Goal: Information Seeking & Learning: Find specific page/section

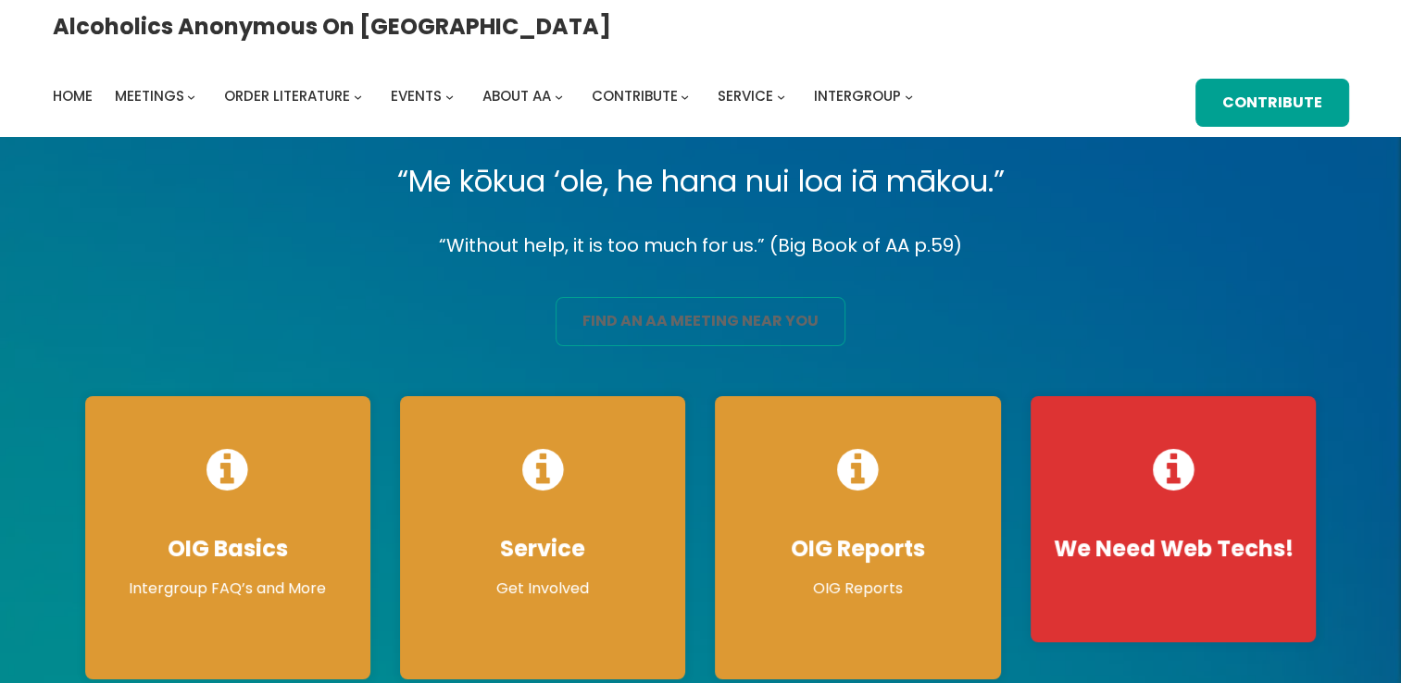
click at [656, 328] on link "find an aa meeting near you" at bounding box center [701, 321] width 290 height 49
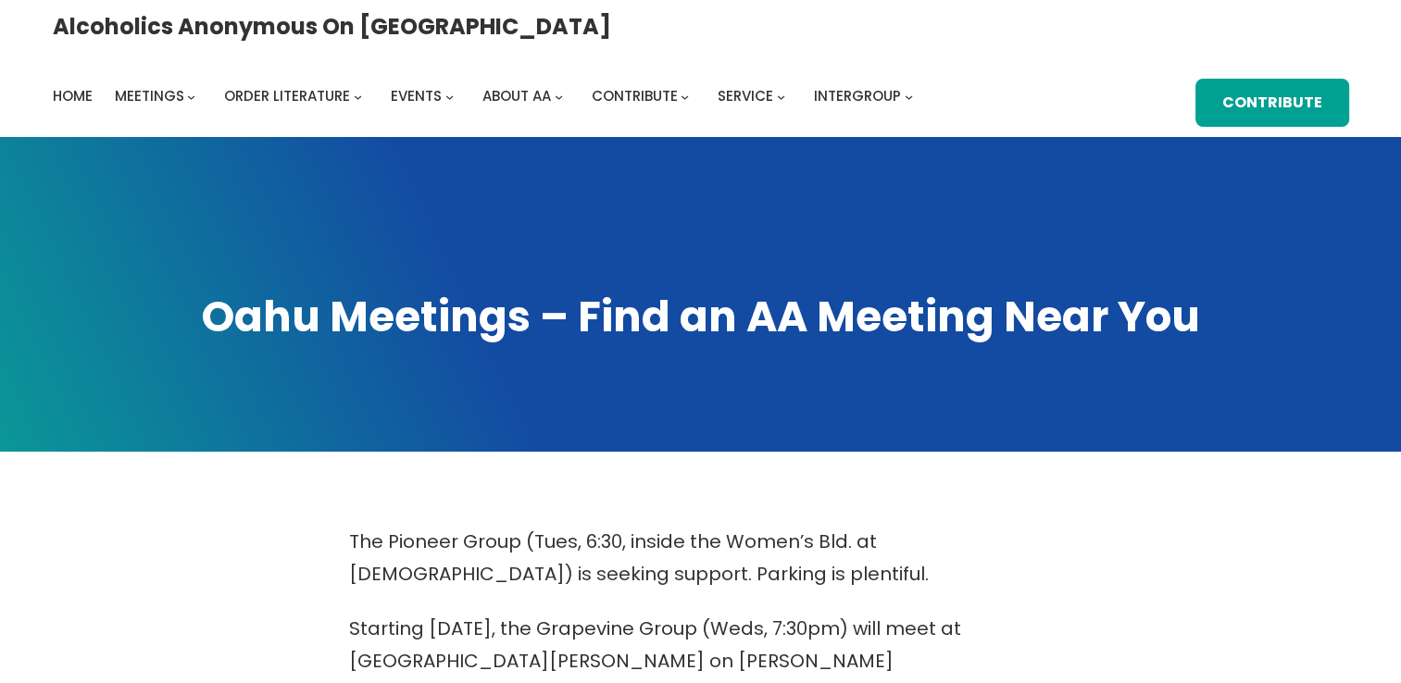
scroll to position [597, 0]
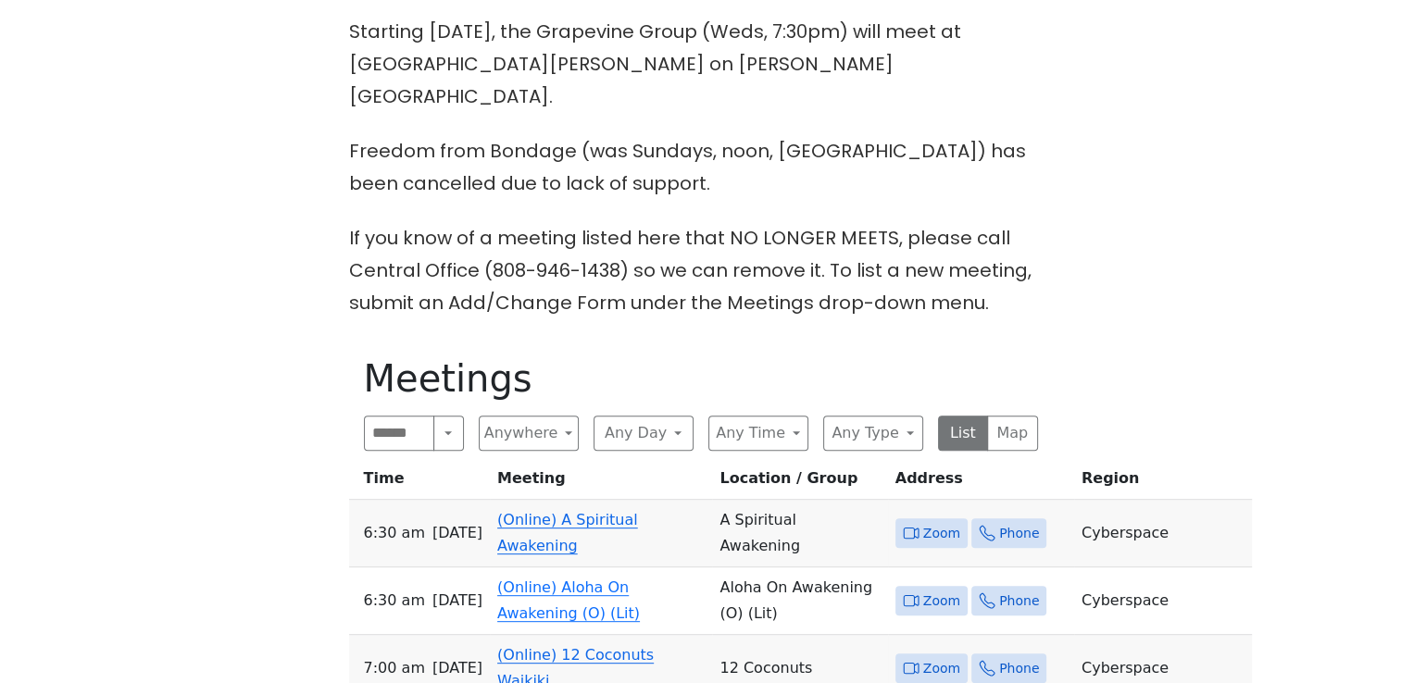
click at [923, 522] on span "Zoom" at bounding box center [941, 533] width 37 height 23
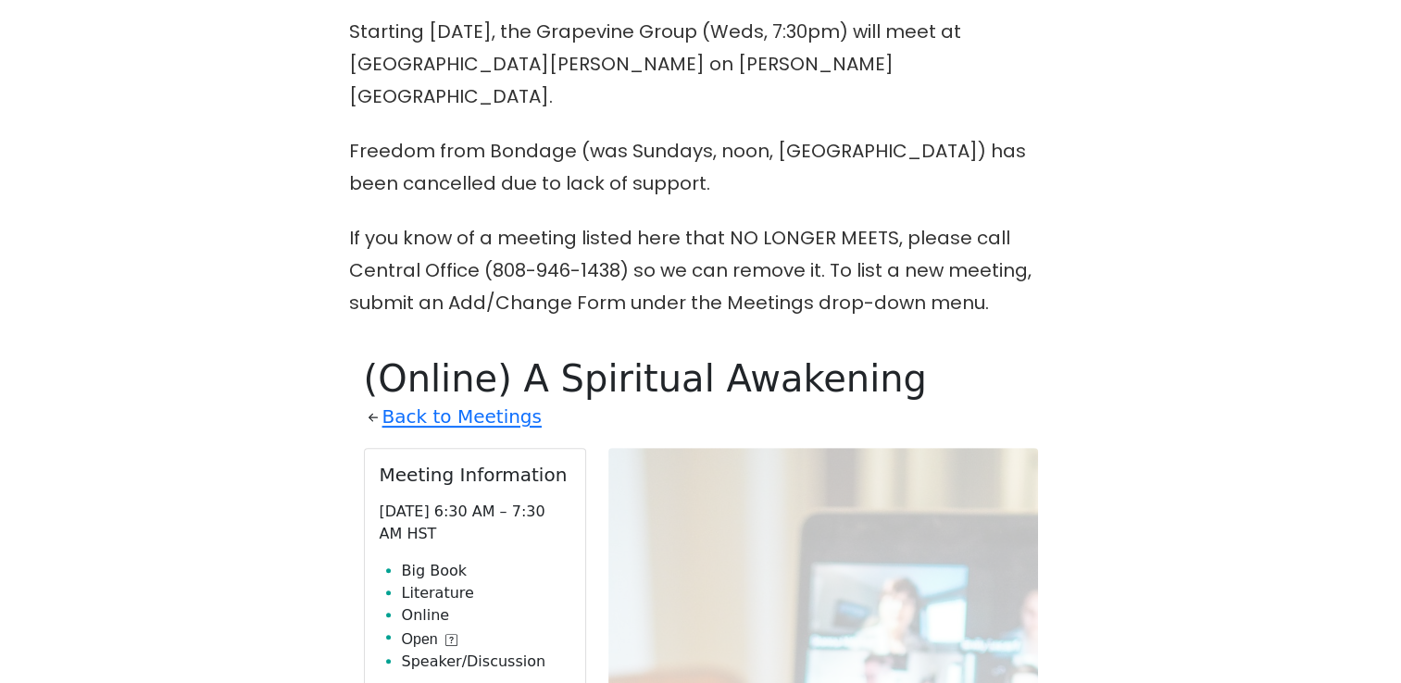
scroll to position [906, 0]
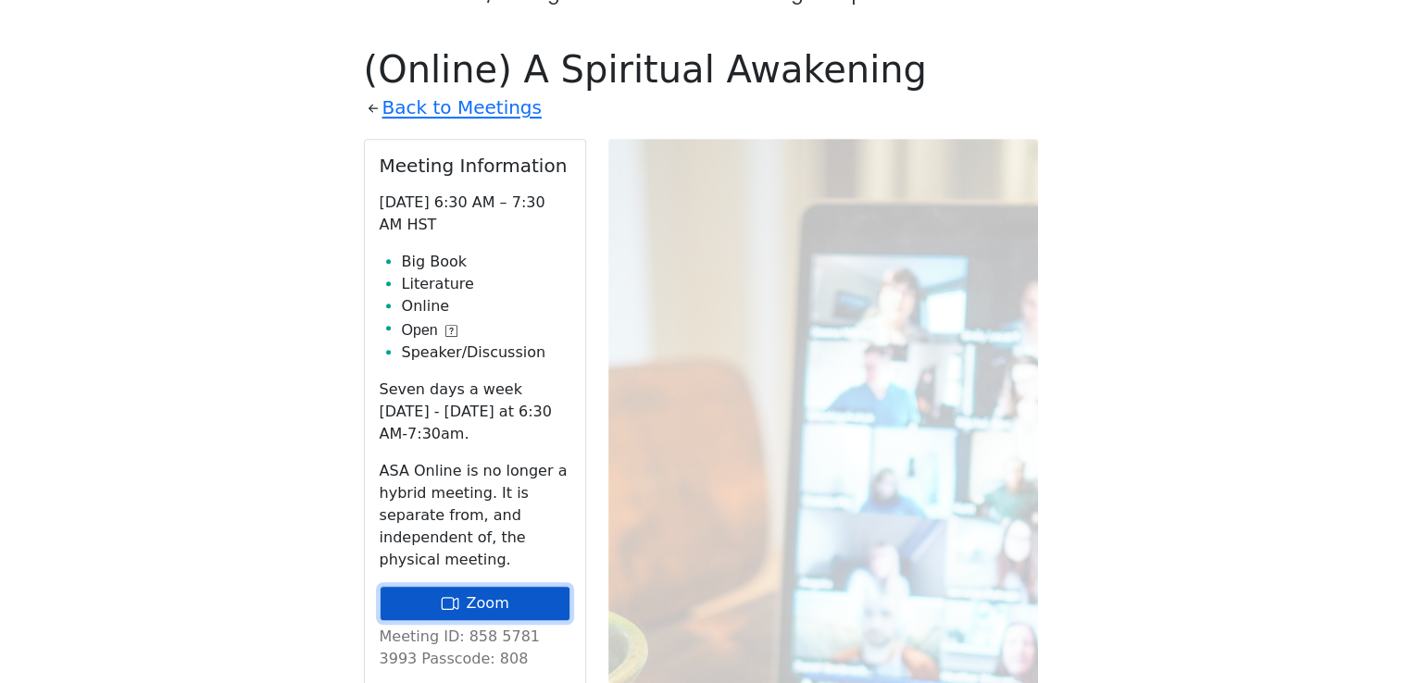
click at [483, 586] on link "Zoom" at bounding box center [475, 603] width 191 height 35
